Goal: Information Seeking & Learning: Learn about a topic

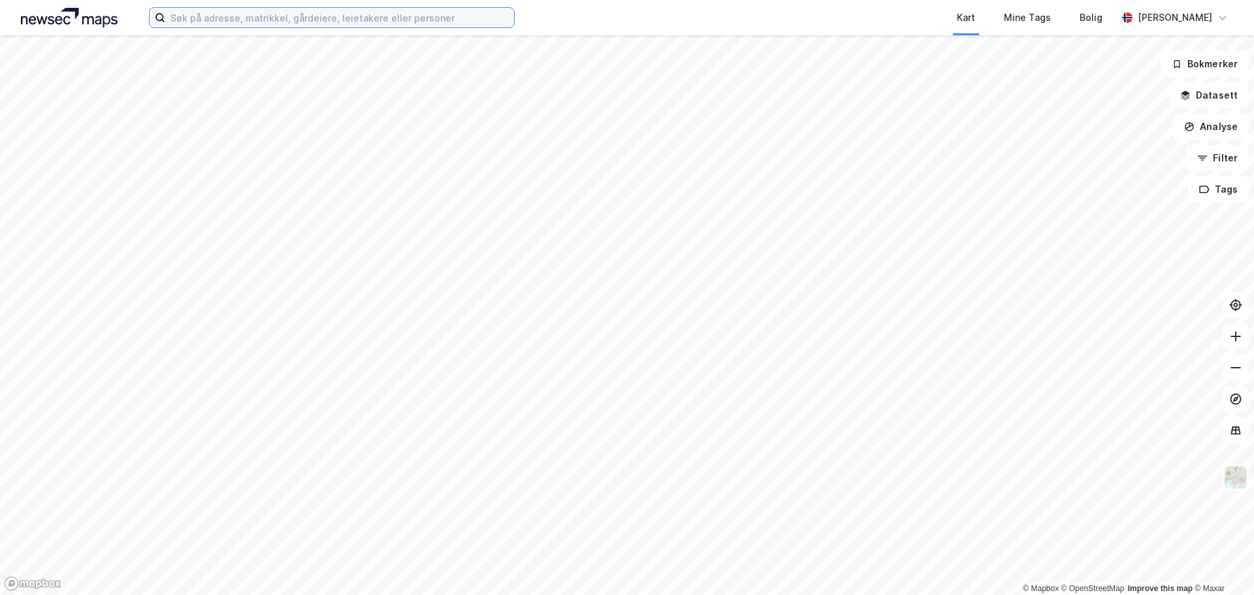
click at [278, 24] on input at bounding box center [339, 18] width 349 height 20
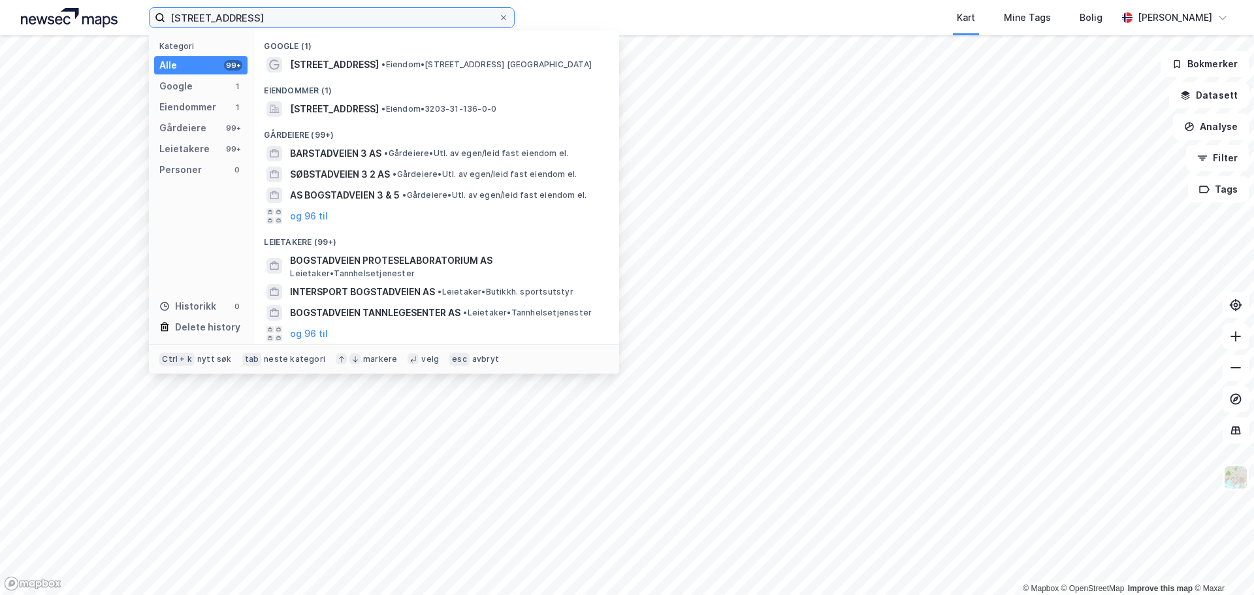
click at [178, 14] on input "[STREET_ADDRESS]" at bounding box center [331, 18] width 333 height 20
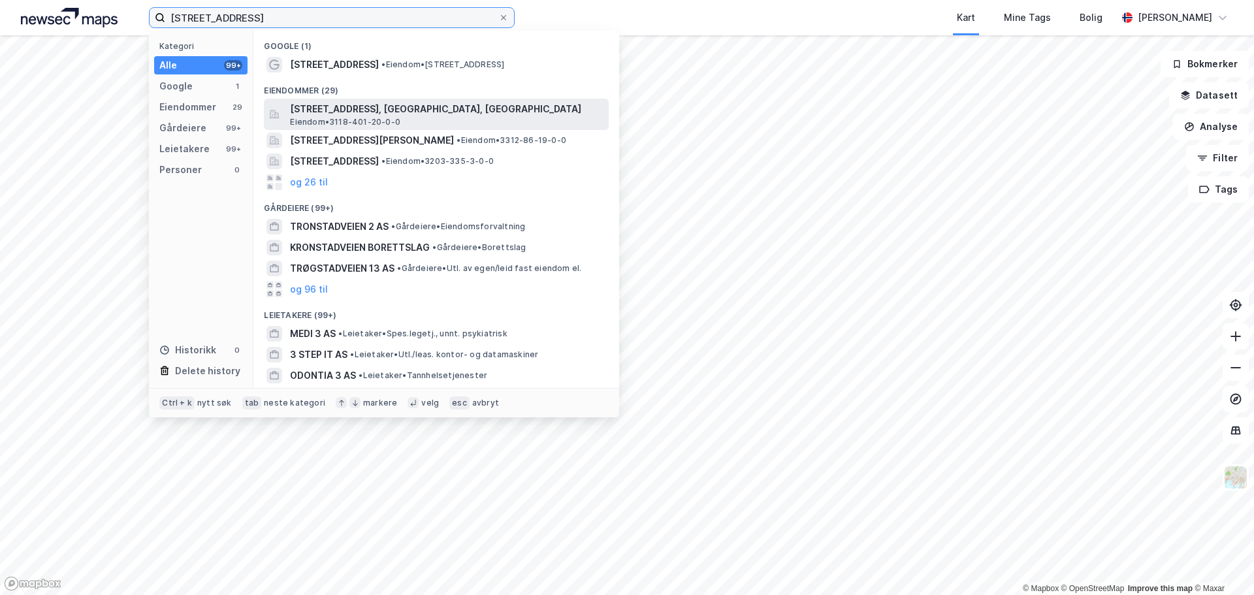
type input "[STREET_ADDRESS]"
click at [370, 107] on span "[STREET_ADDRESS], [GEOGRAPHIC_DATA], [GEOGRAPHIC_DATA]" at bounding box center [446, 109] width 313 height 16
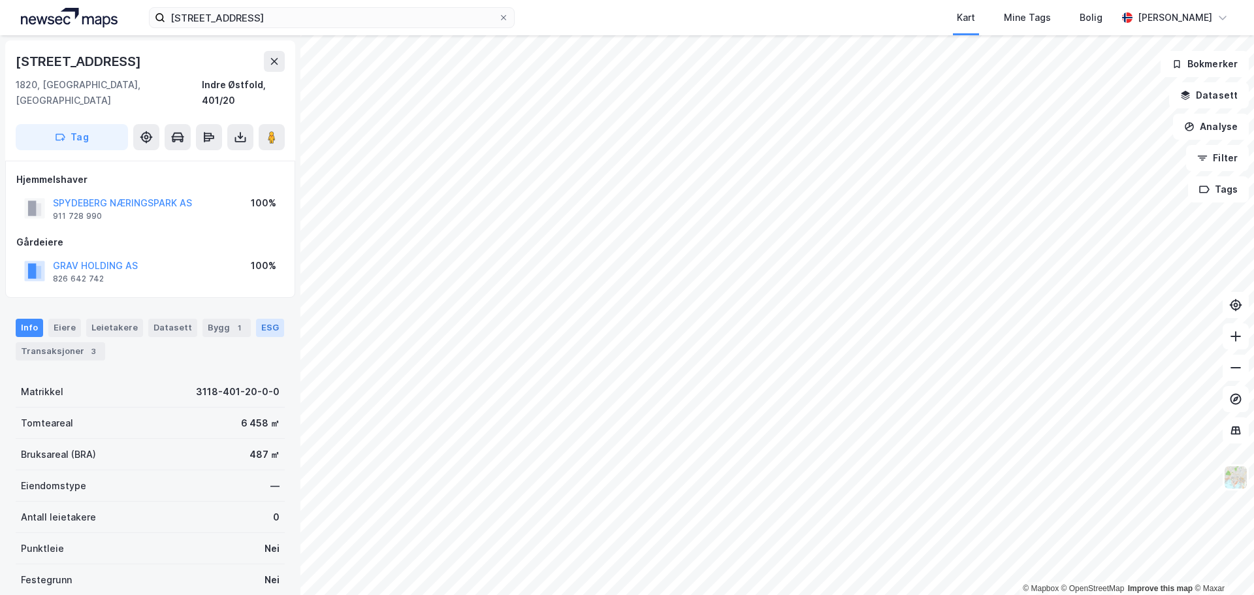
click at [261, 319] on div "ESG" at bounding box center [270, 328] width 28 height 18
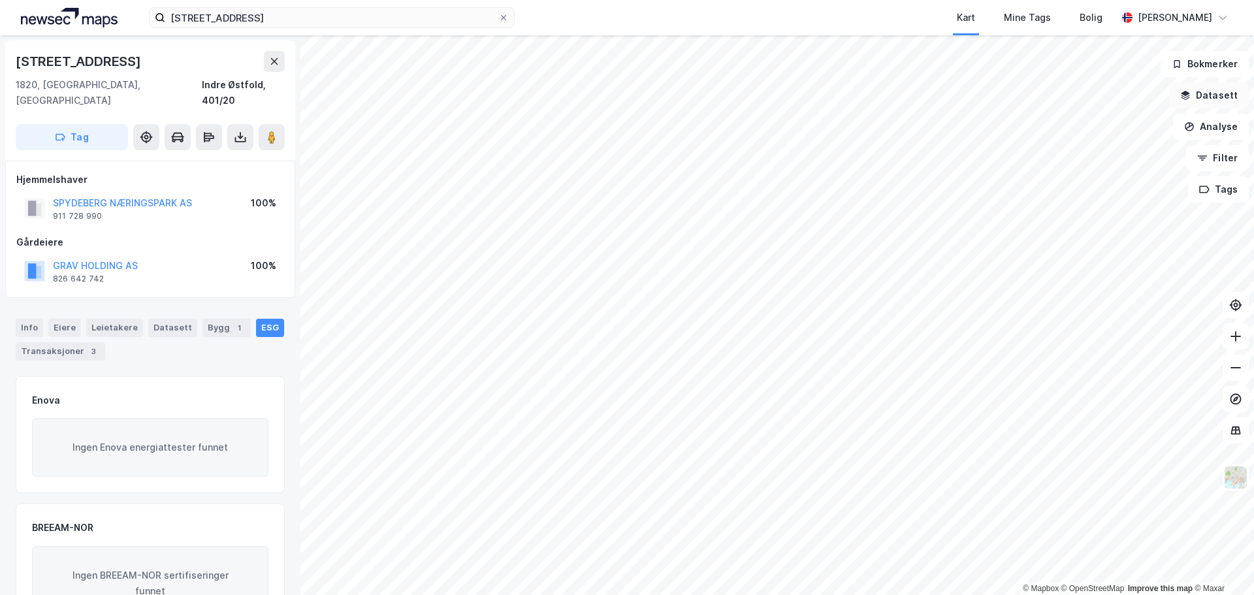
click at [673, 93] on button "Datasett" at bounding box center [1209, 95] width 80 height 26
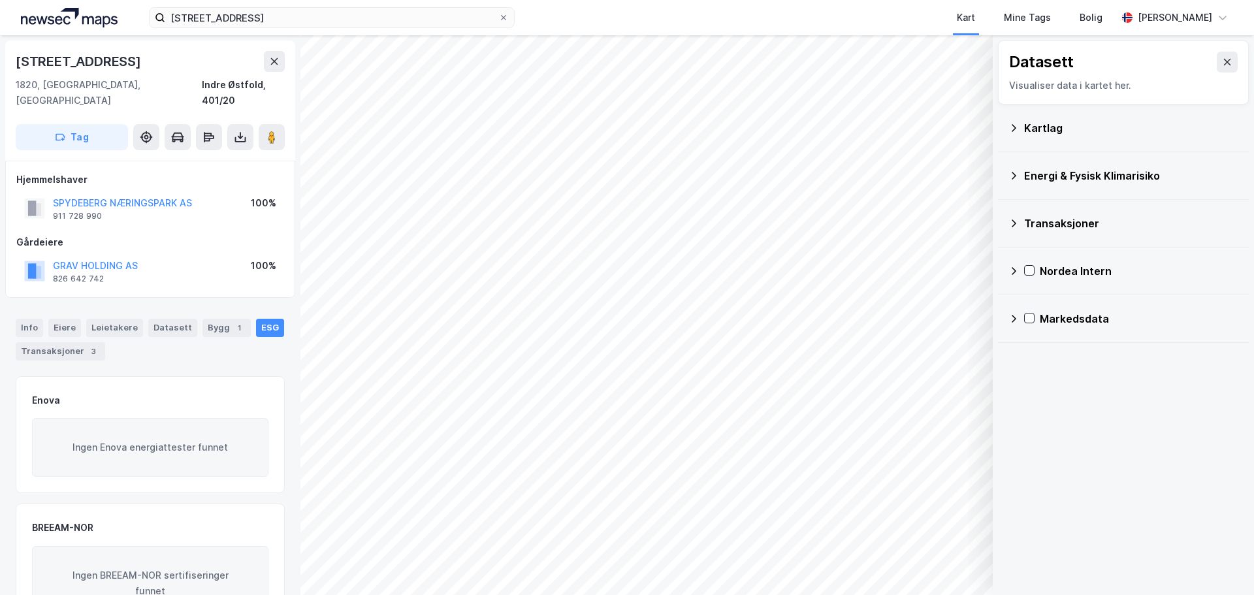
click at [673, 175] on icon at bounding box center [1014, 176] width 5 height 8
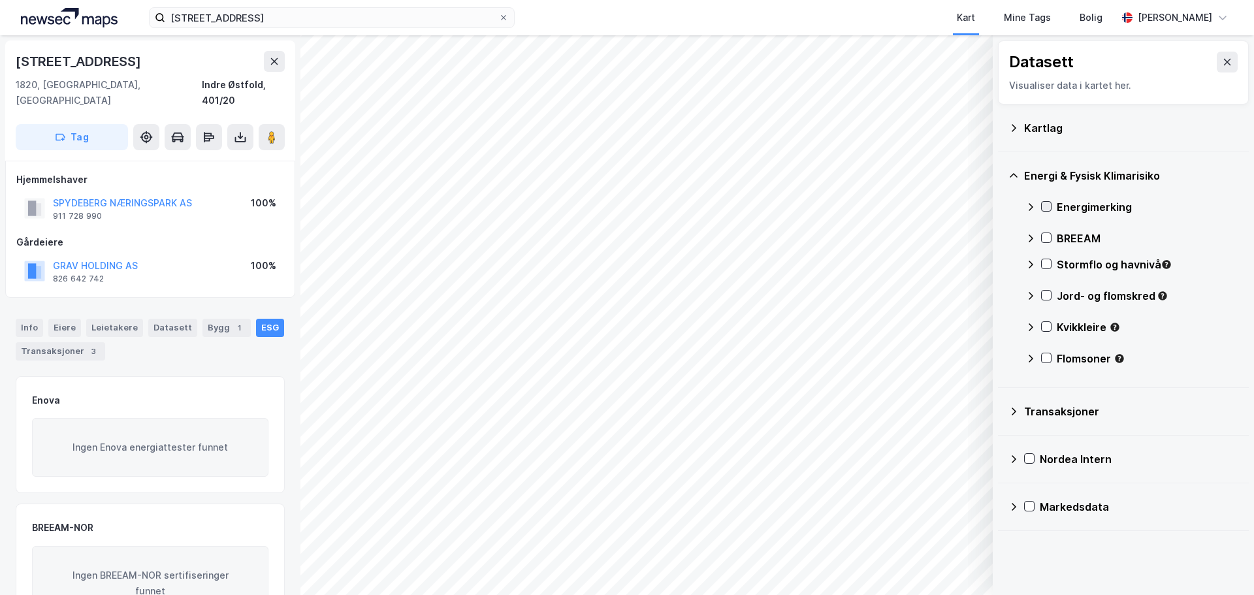
click at [673, 208] on icon at bounding box center [1046, 206] width 9 height 9
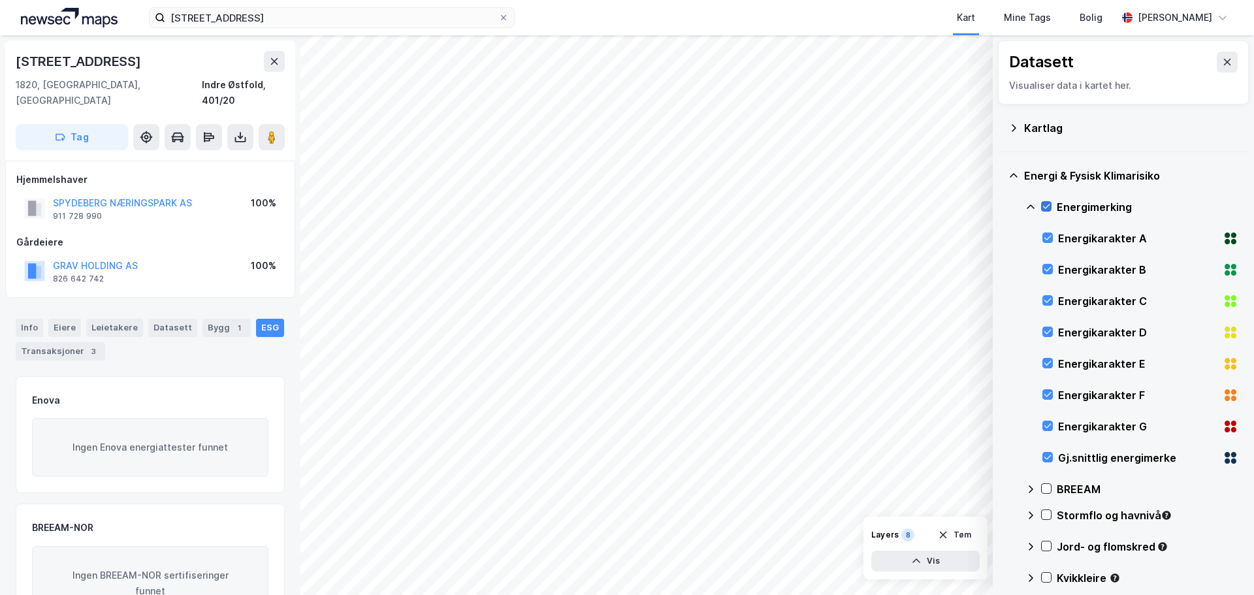
click at [673, 208] on icon at bounding box center [1046, 206] width 9 height 9
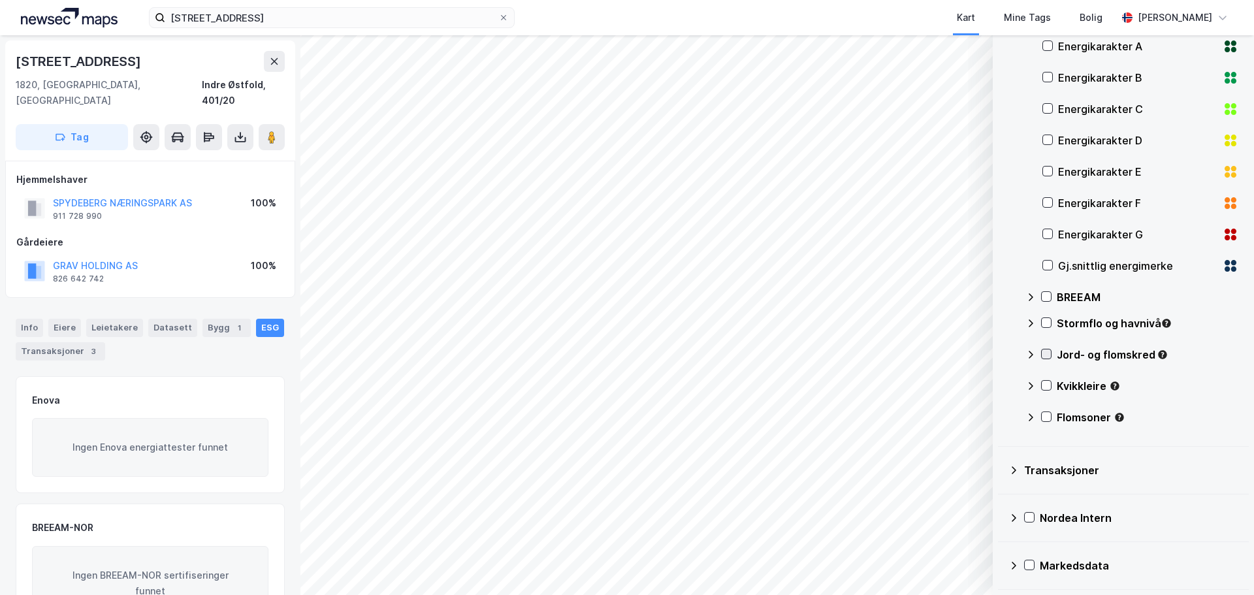
click at [673, 352] on div at bounding box center [1046, 354] width 10 height 10
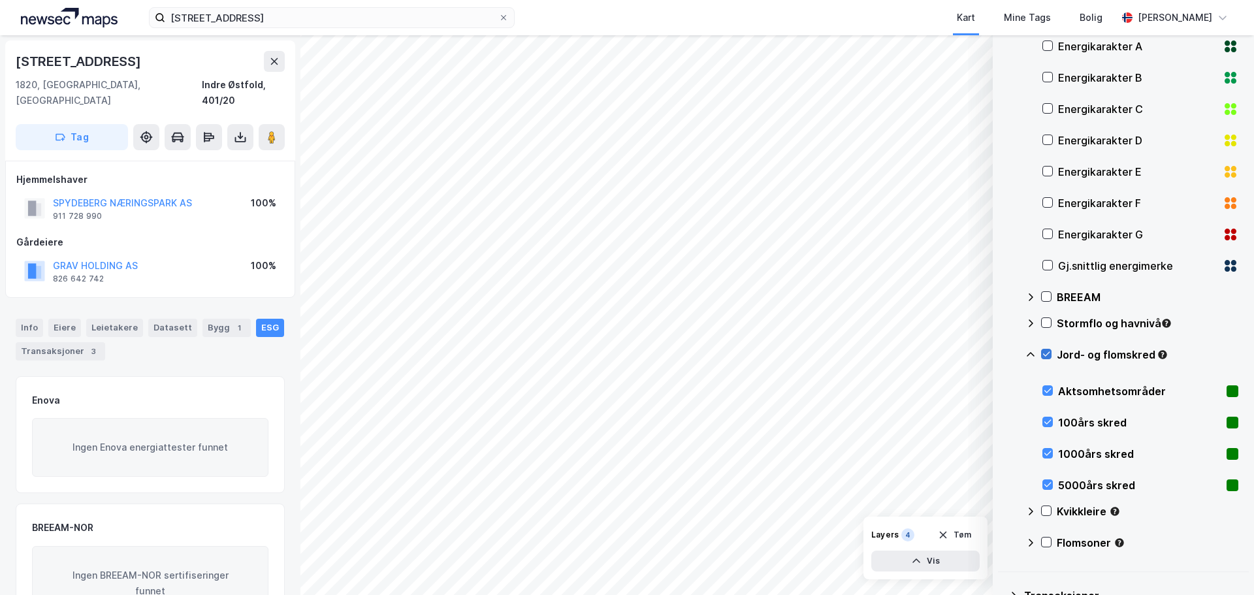
click at [673, 352] on div at bounding box center [1046, 354] width 10 height 10
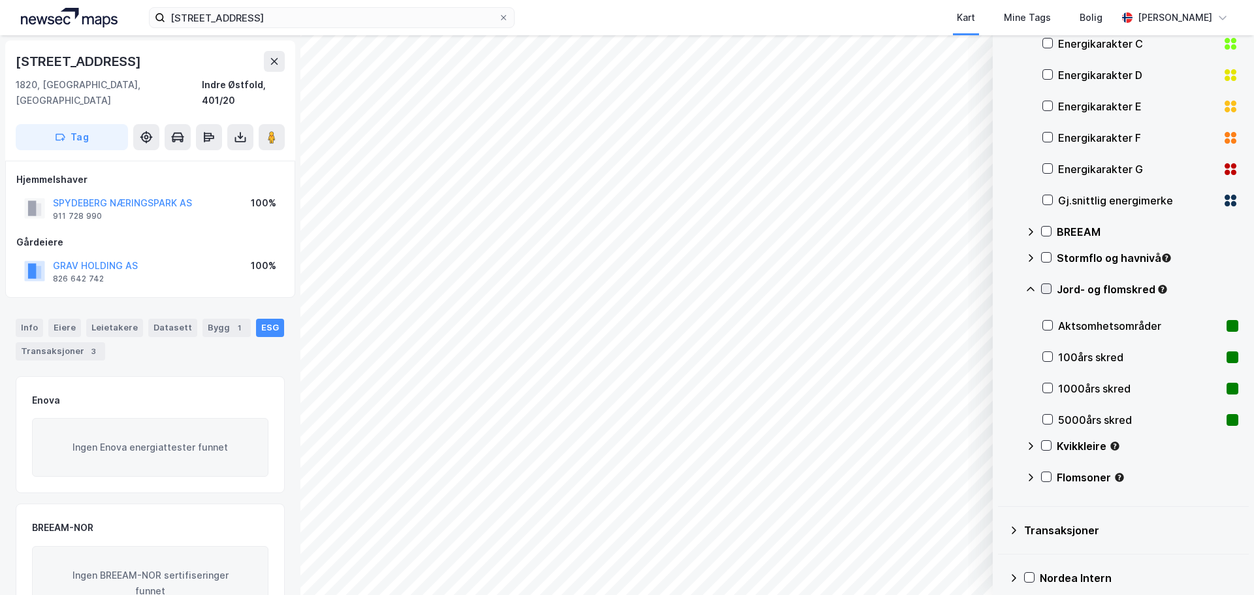
scroll to position [317, 0]
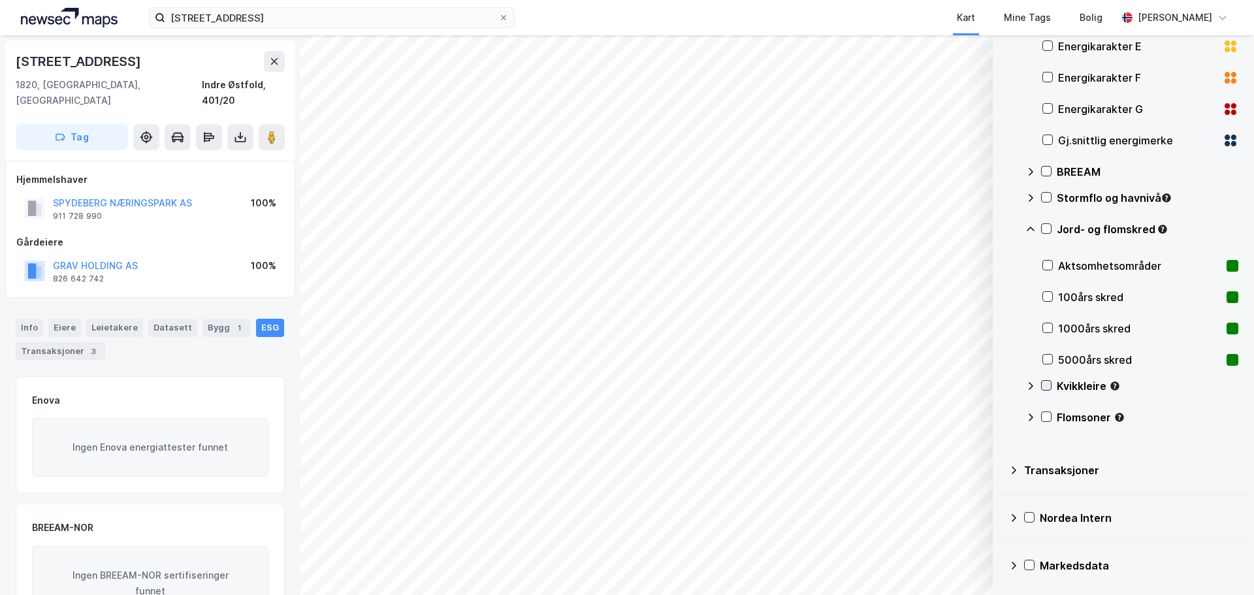
click at [673, 383] on icon at bounding box center [1046, 385] width 9 height 9
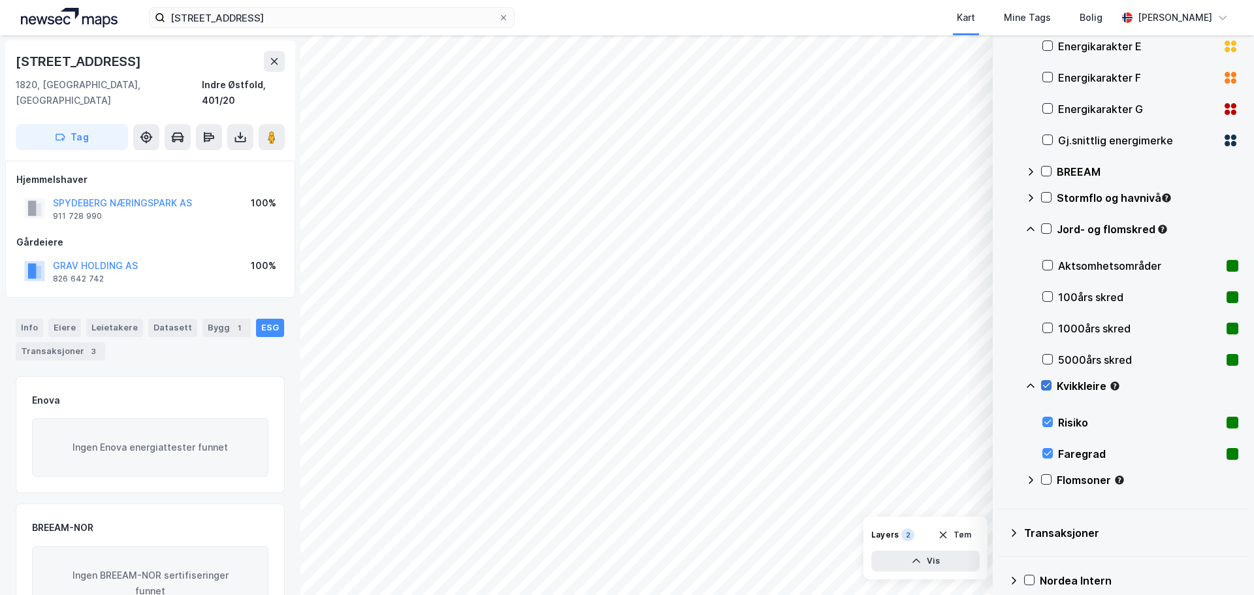
scroll to position [380, 0]
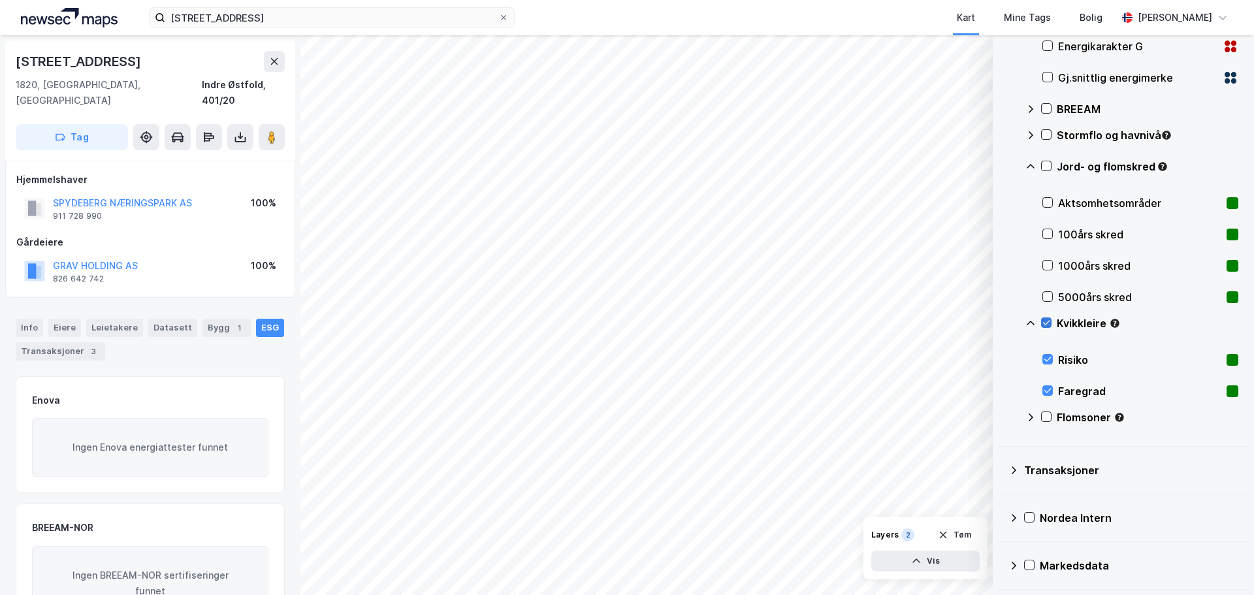
click at [673, 323] on div at bounding box center [1046, 322] width 10 height 10
click at [673, 417] on icon at bounding box center [1046, 417] width 7 height 5
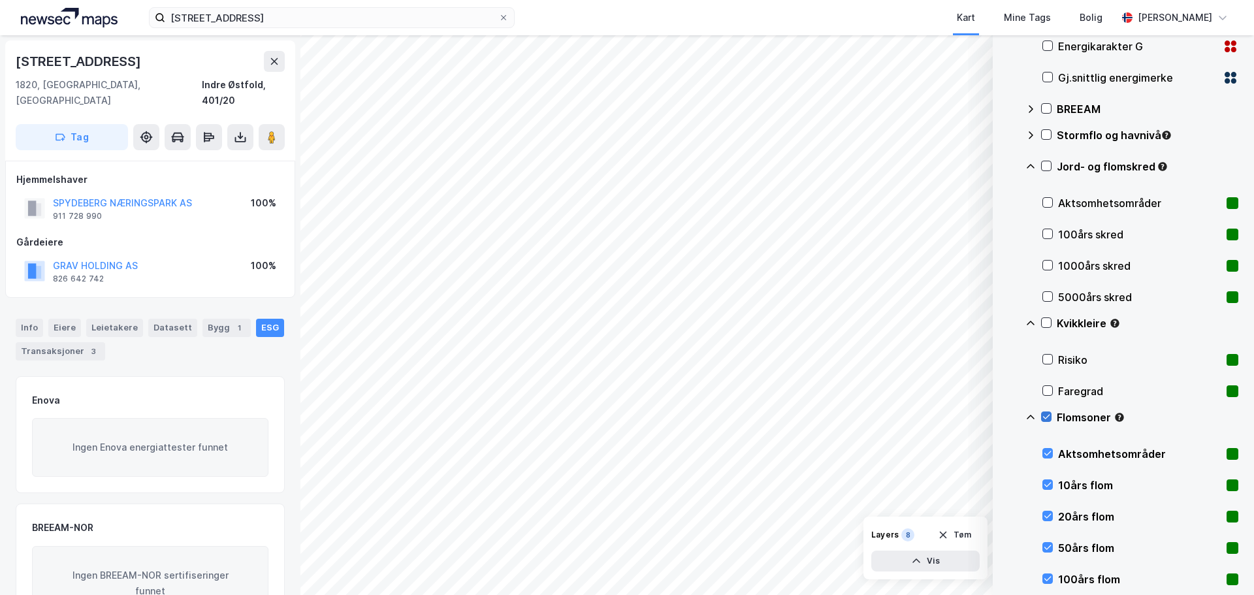
click at [673, 417] on icon at bounding box center [1046, 417] width 7 height 5
click at [673, 443] on icon at bounding box center [1047, 484] width 9 height 9
click at [673, 443] on icon at bounding box center [1047, 515] width 9 height 9
click at [673, 443] on icon at bounding box center [1047, 547] width 9 height 9
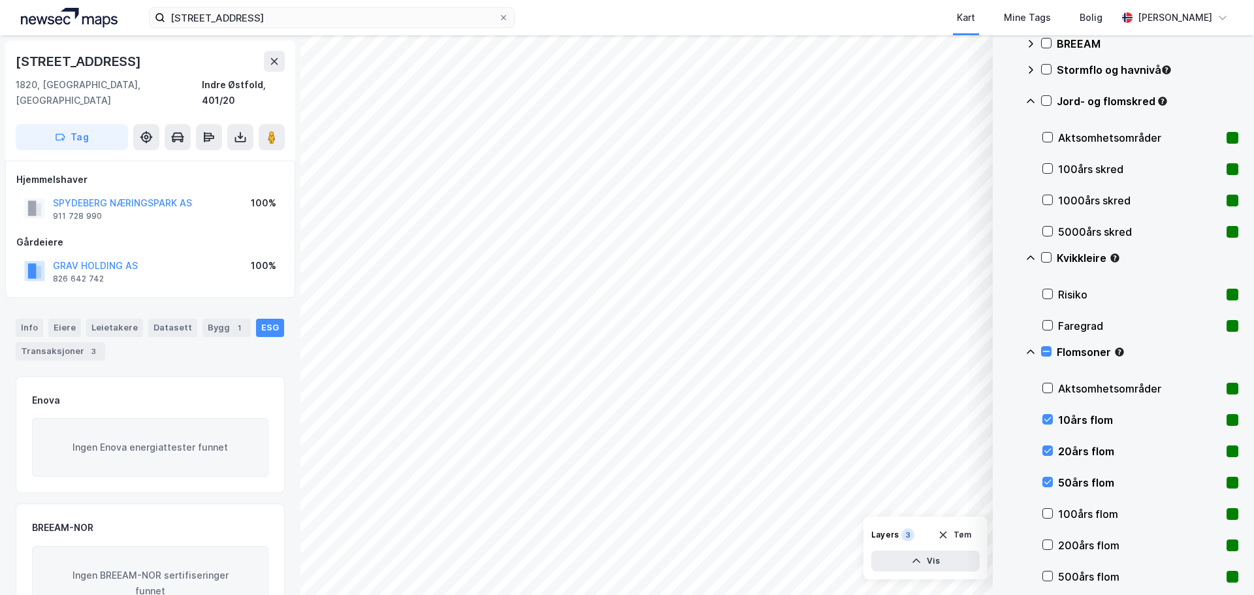
scroll to position [511, 0]
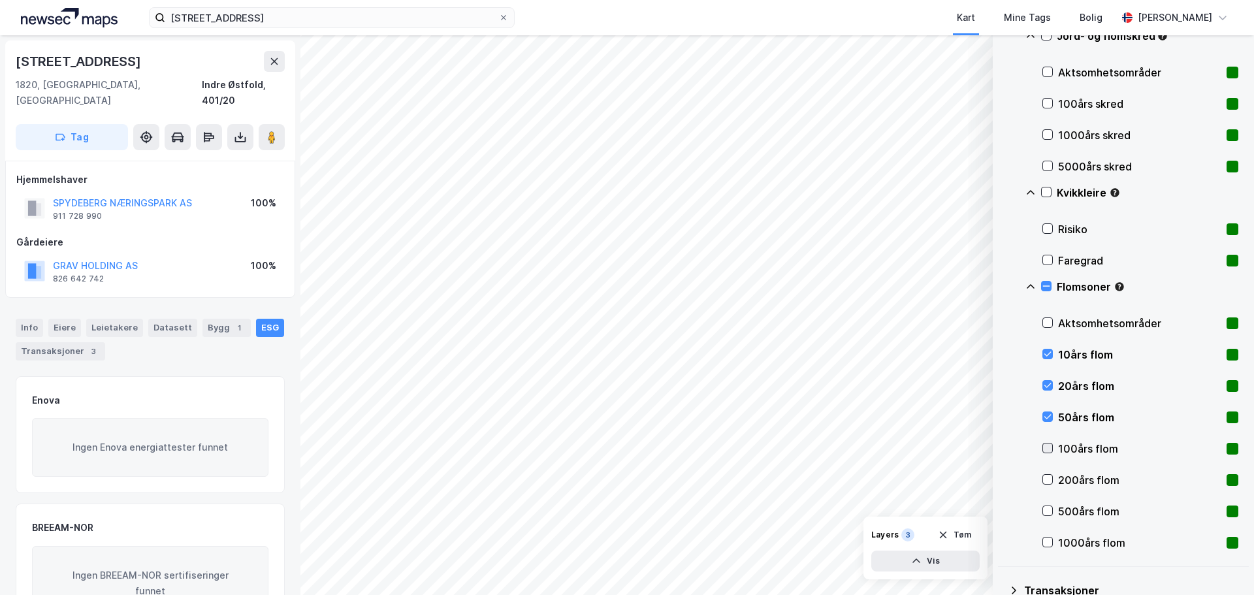
click at [673, 443] on icon at bounding box center [1047, 448] width 7 height 5
click at [673, 443] on div at bounding box center [1047, 479] width 10 height 10
click at [673, 443] on icon at bounding box center [1047, 510] width 9 height 9
click at [673, 443] on icon at bounding box center [1047, 542] width 7 height 5
click at [673, 283] on icon at bounding box center [1046, 285] width 9 height 9
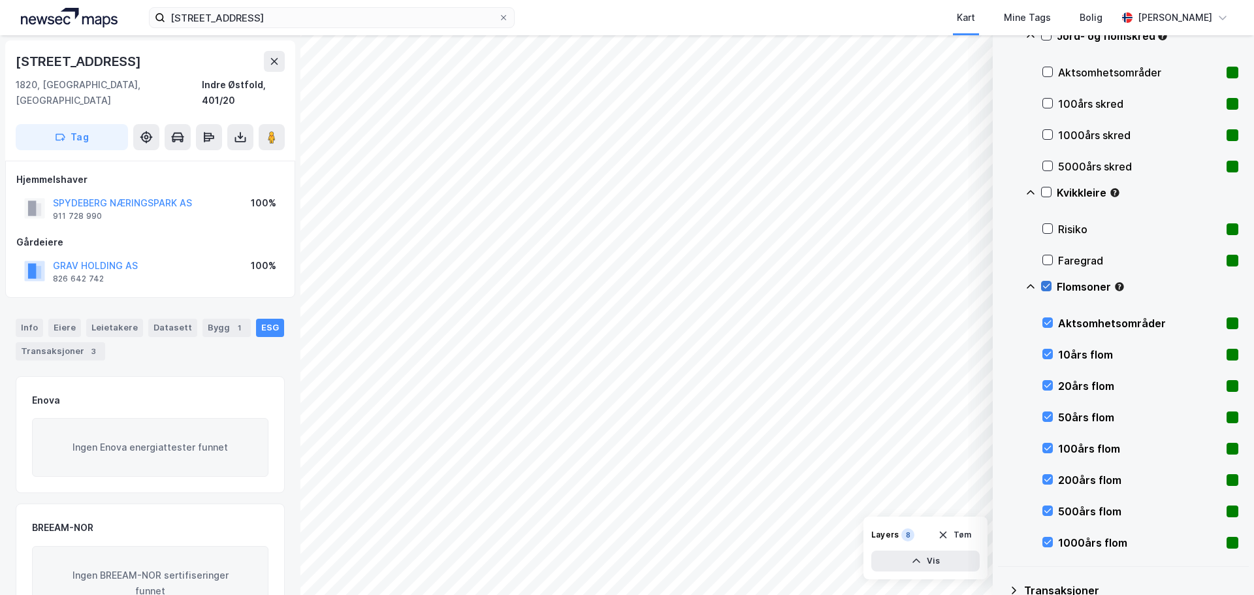
click at [673, 287] on icon at bounding box center [1046, 285] width 9 height 9
click at [673, 323] on icon at bounding box center [1047, 322] width 9 height 9
